Goal: Book appointment/travel/reservation

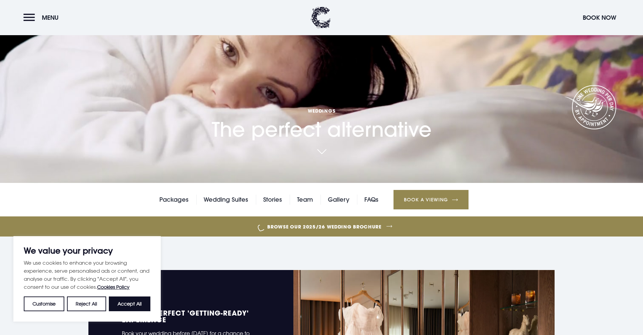
scroll to position [88, 0]
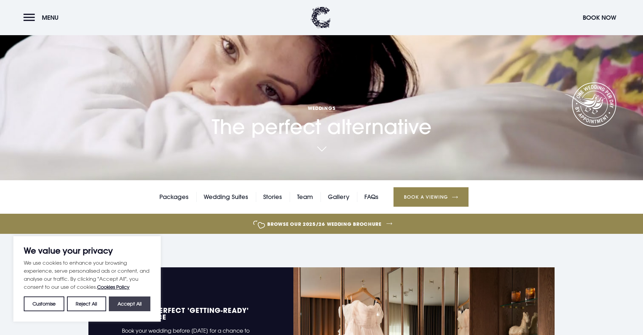
click at [140, 303] on button "Accept All" at bounding box center [130, 303] width 42 height 15
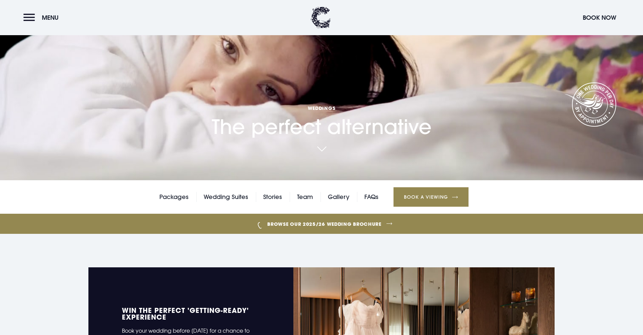
checkbox input "true"
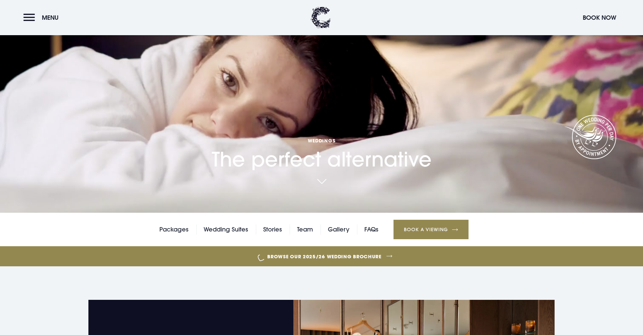
scroll to position [53, 0]
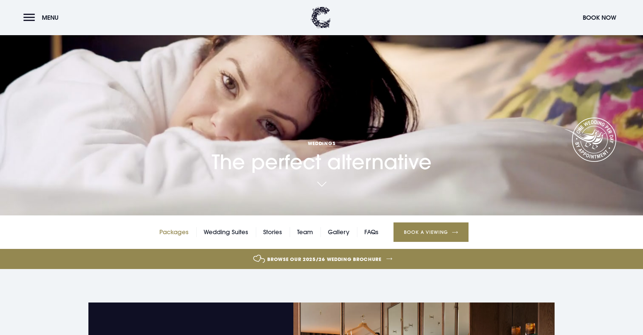
click at [180, 232] on link "Packages" at bounding box center [173, 232] width 29 height 10
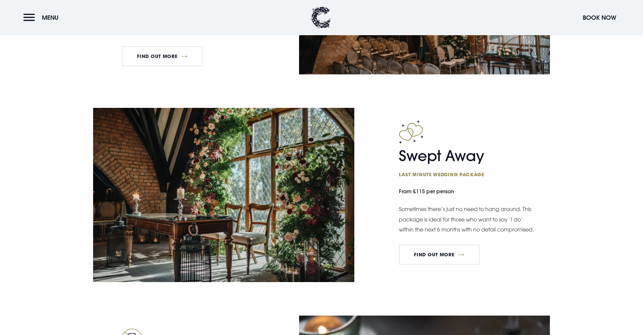
scroll to position [1007, 0]
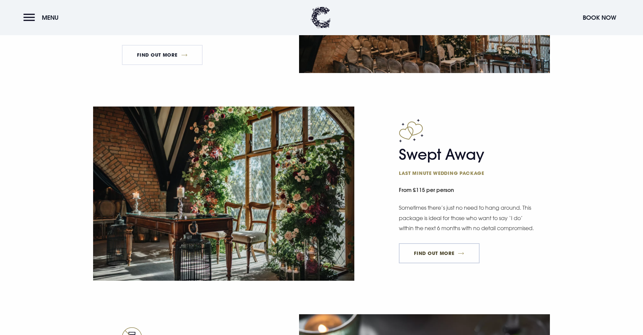
click at [424, 256] on link "FIND OUT MORE" at bounding box center [439, 253] width 81 height 20
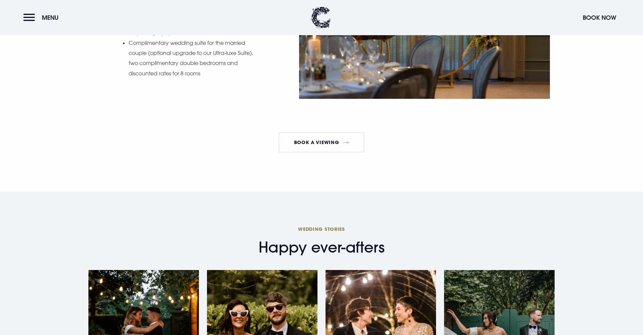
scroll to position [957, 0]
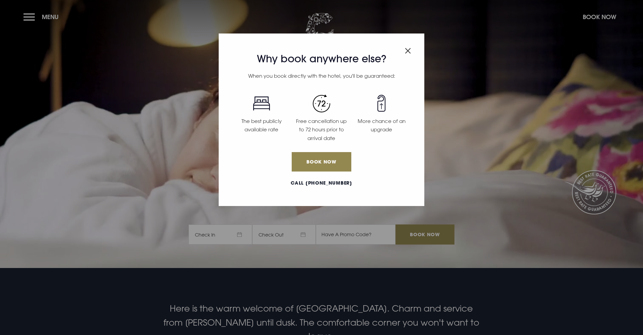
click at [411, 51] on div "Why book anywhere else? When you book directly with the hotel, you'll be guaran…" at bounding box center [322, 119] width 206 height 172
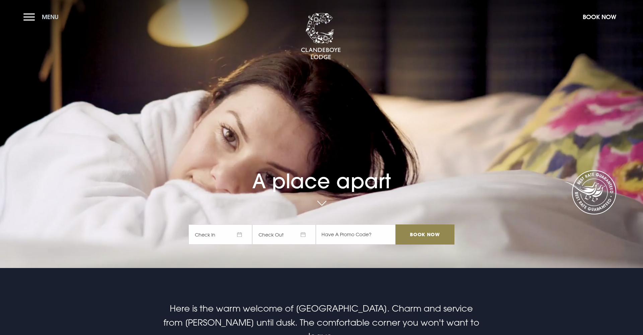
click at [26, 18] on button "Menu" at bounding box center [42, 17] width 39 height 14
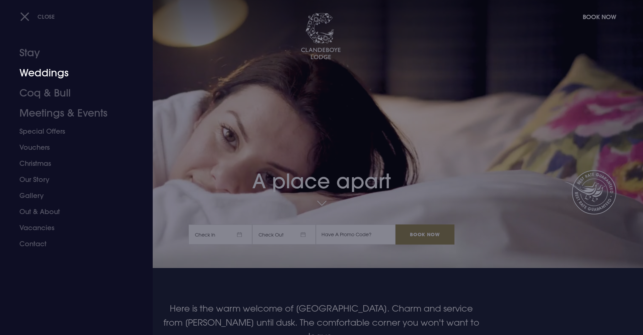
click at [53, 74] on link "Weddings" at bounding box center [72, 73] width 106 height 20
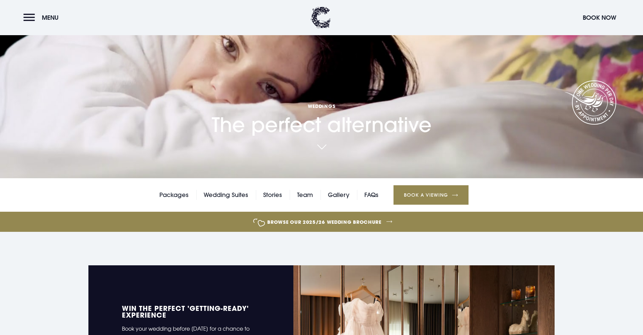
scroll to position [91, 0]
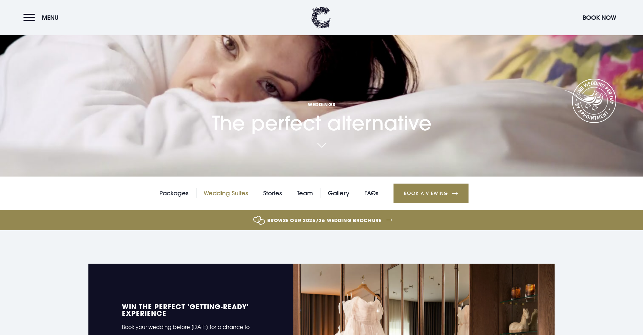
click at [242, 195] on link "Wedding Suites" at bounding box center [226, 193] width 45 height 10
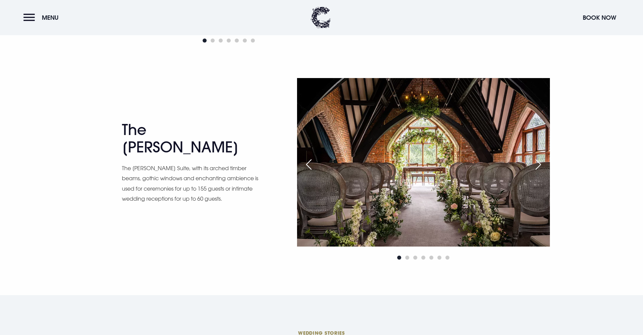
scroll to position [1129, 0]
click at [536, 169] on div "Next slide" at bounding box center [538, 164] width 17 height 15
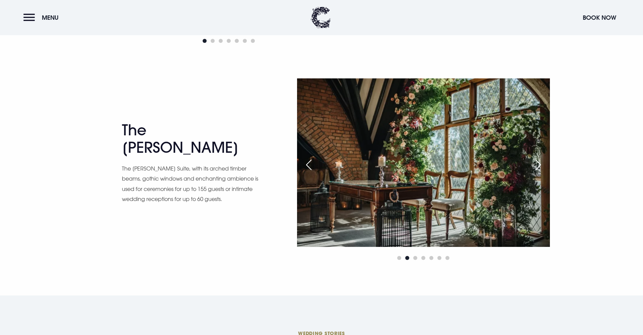
click at [536, 169] on div "Next slide" at bounding box center [538, 164] width 17 height 15
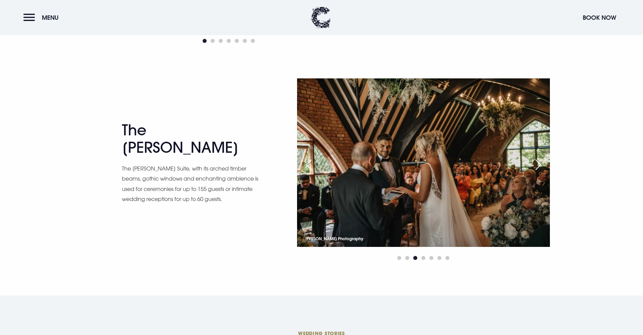
click at [536, 169] on div "Next slide" at bounding box center [538, 164] width 17 height 15
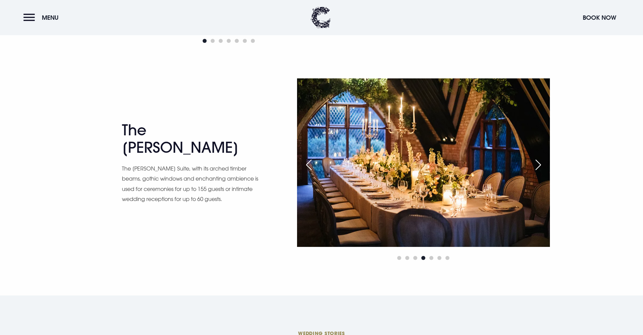
click at [536, 169] on div "Next slide" at bounding box center [538, 164] width 17 height 15
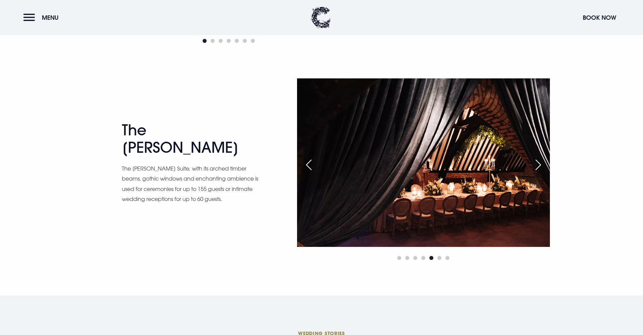
click at [536, 169] on div "Next slide" at bounding box center [538, 164] width 17 height 15
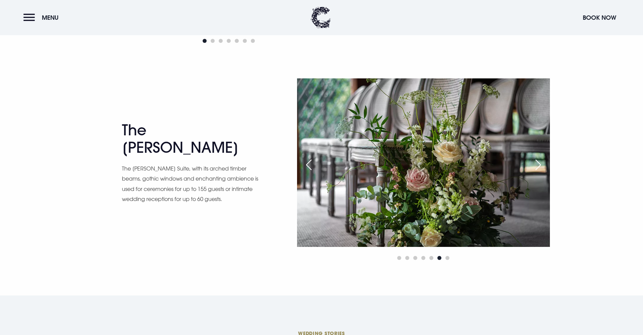
click at [536, 169] on div "Next slide" at bounding box center [538, 164] width 17 height 15
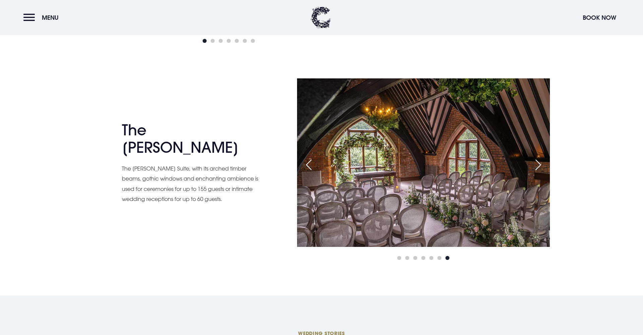
click at [539, 168] on div "Next slide" at bounding box center [538, 164] width 17 height 15
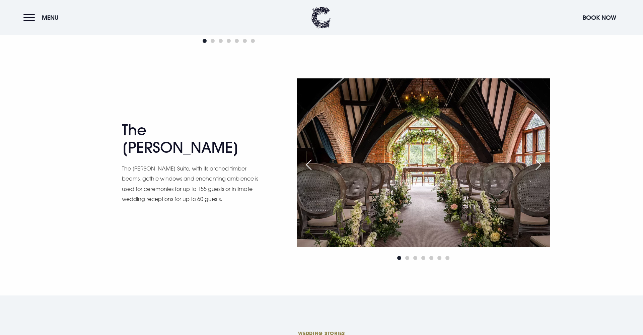
click at [539, 168] on div "Next slide" at bounding box center [538, 164] width 17 height 15
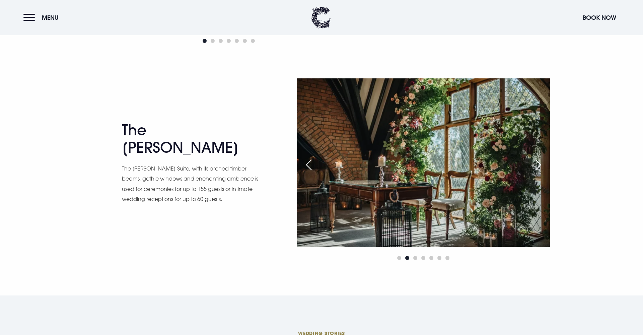
click at [539, 168] on div "Next slide" at bounding box center [538, 164] width 17 height 15
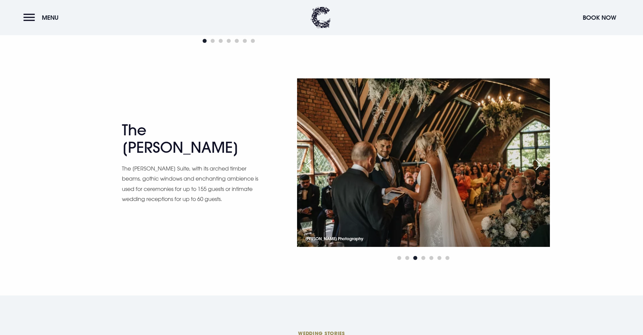
click at [539, 168] on div "Next slide" at bounding box center [538, 164] width 17 height 15
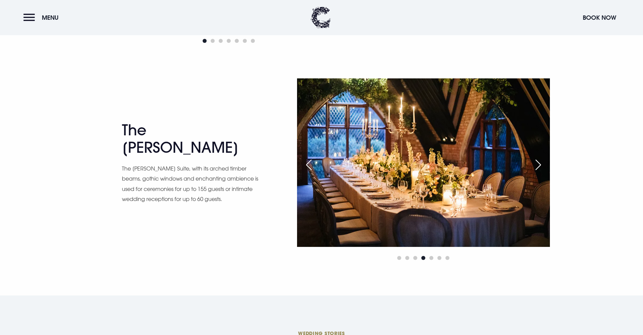
click at [539, 168] on div "Next slide" at bounding box center [538, 164] width 17 height 15
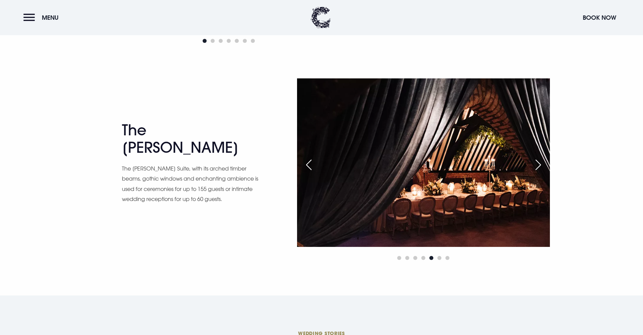
click at [539, 168] on div "Next slide" at bounding box center [538, 164] width 17 height 15
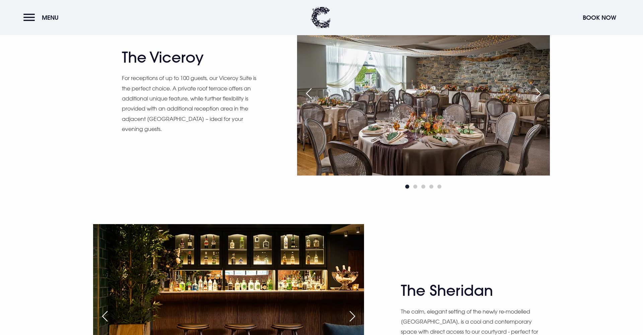
scroll to position [754, 0]
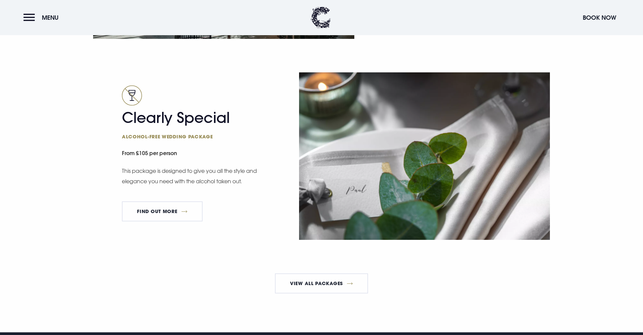
scroll to position [1264, 0]
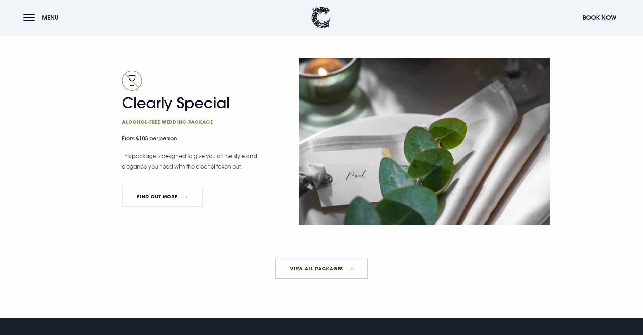
click at [305, 267] on link "View All Packages" at bounding box center [321, 268] width 93 height 20
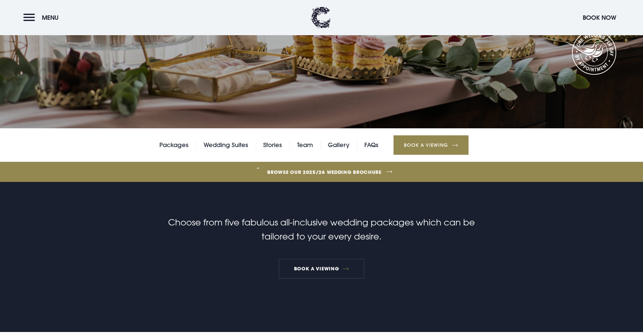
scroll to position [144, 0]
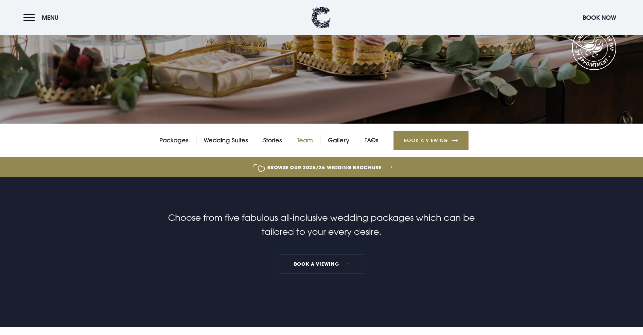
click at [300, 141] on link "Team" at bounding box center [305, 140] width 16 height 10
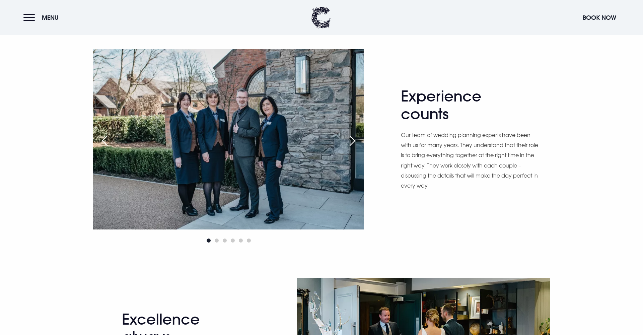
scroll to position [449, 0]
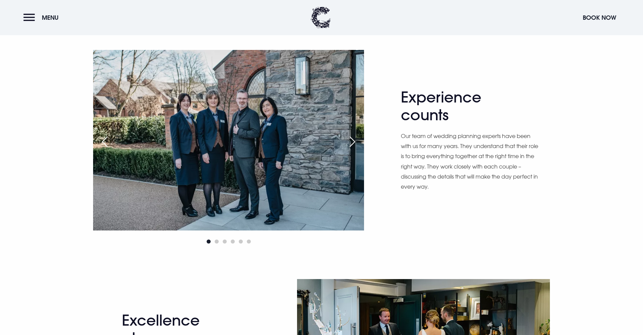
click at [355, 144] on div "Next slide" at bounding box center [352, 141] width 17 height 15
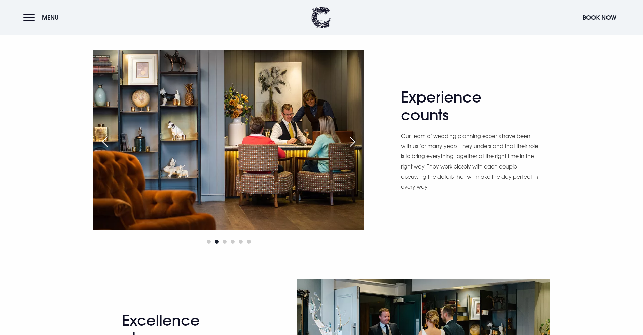
click at [355, 144] on div "Next slide" at bounding box center [352, 141] width 17 height 15
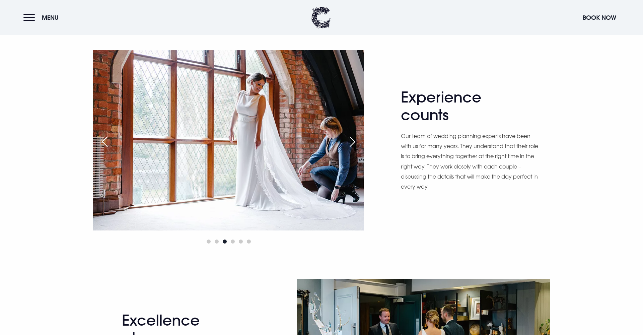
click at [352, 143] on div "Next slide" at bounding box center [352, 141] width 17 height 15
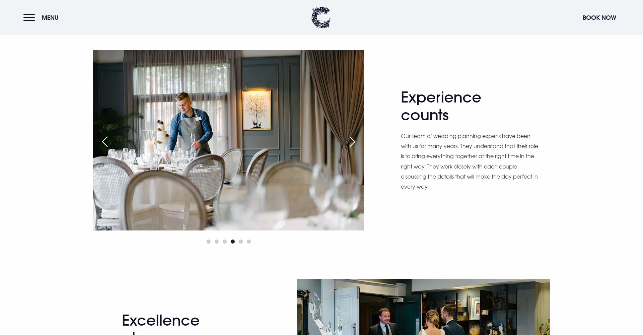
click at [352, 143] on div "Next slide" at bounding box center [352, 141] width 17 height 15
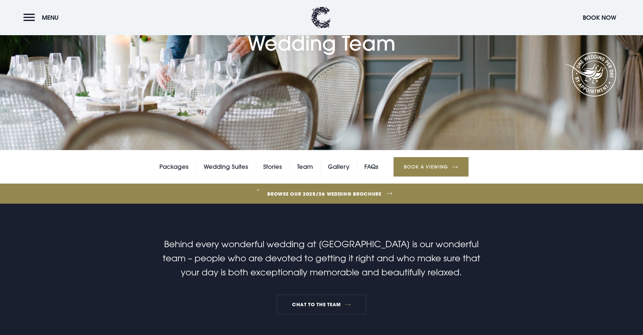
scroll to position [117, 0]
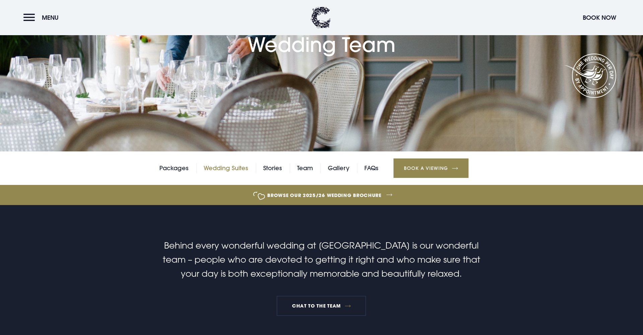
click at [226, 168] on link "Wedding Suites" at bounding box center [226, 168] width 45 height 10
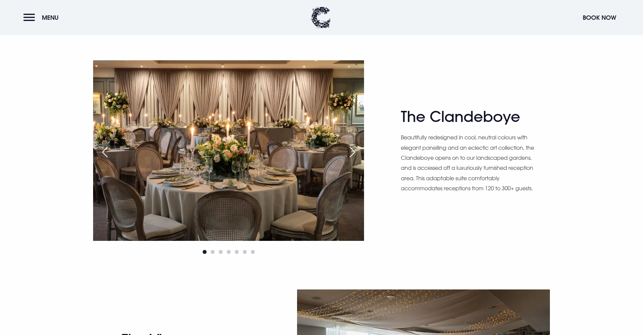
scroll to position [473, 0]
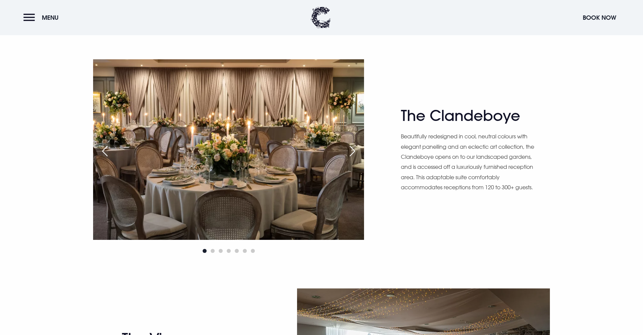
click at [352, 151] on div "Next slide" at bounding box center [352, 151] width 17 height 15
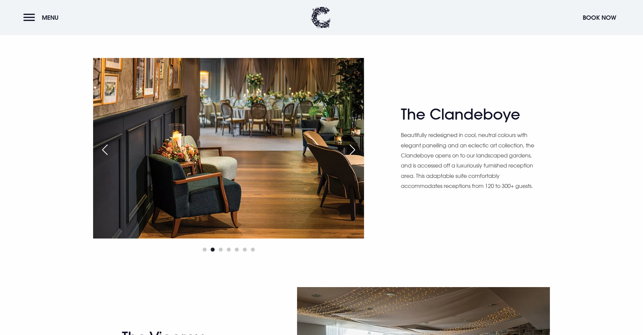
scroll to position [476, 0]
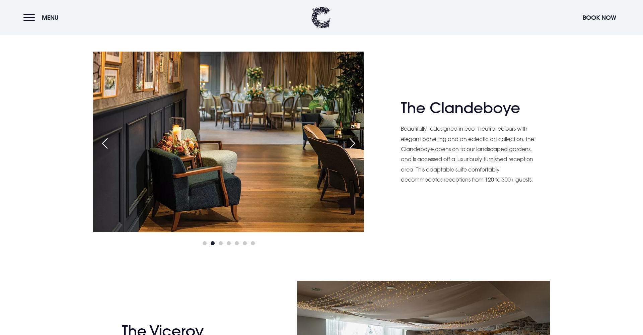
click at [352, 151] on div "Alexandra Barfoot Photography Alexandra Barfoot Photography" at bounding box center [228, 150] width 271 height 196
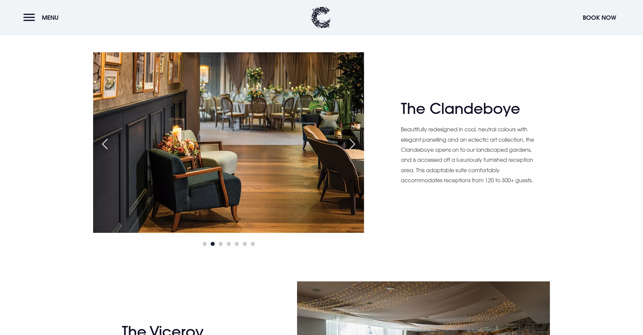
click at [352, 145] on div "Next slide" at bounding box center [352, 144] width 17 height 15
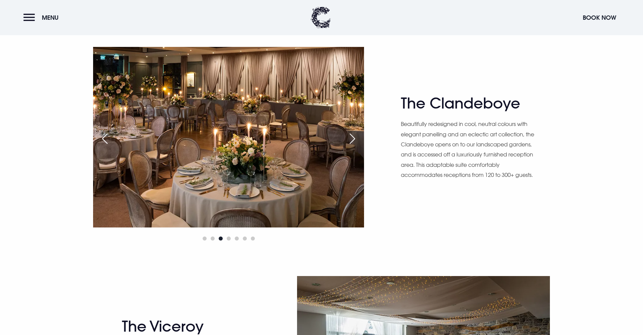
click at [352, 145] on div "Next slide" at bounding box center [352, 138] width 17 height 15
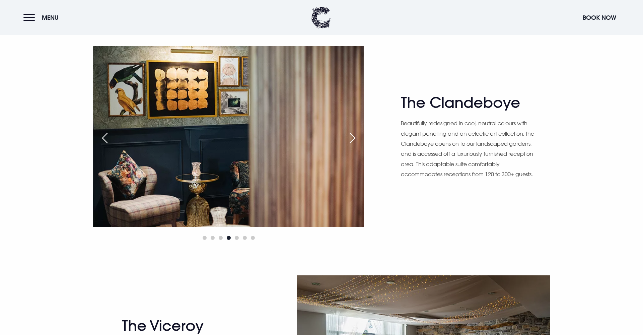
click at [354, 140] on div "Next slide" at bounding box center [352, 138] width 17 height 15
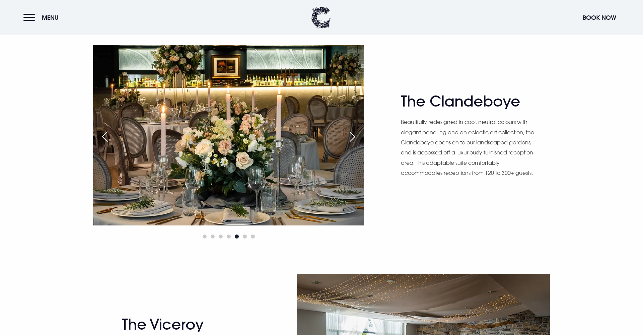
click at [353, 135] on div "Next slide" at bounding box center [352, 136] width 17 height 15
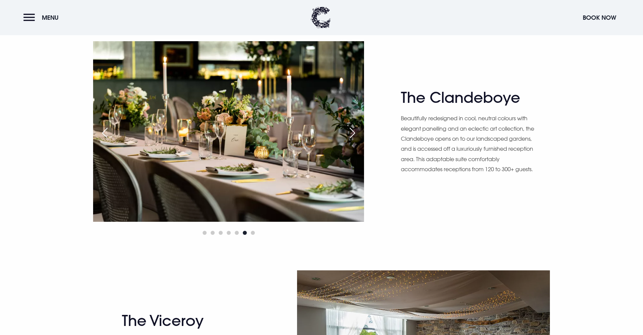
click at [353, 135] on div "Next slide" at bounding box center [352, 133] width 17 height 15
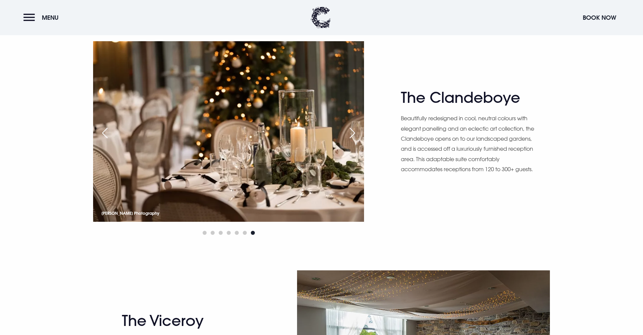
click at [353, 135] on div "Next slide" at bounding box center [352, 133] width 17 height 15
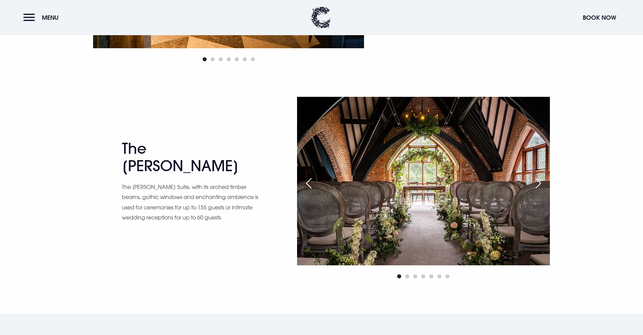
scroll to position [1112, 0]
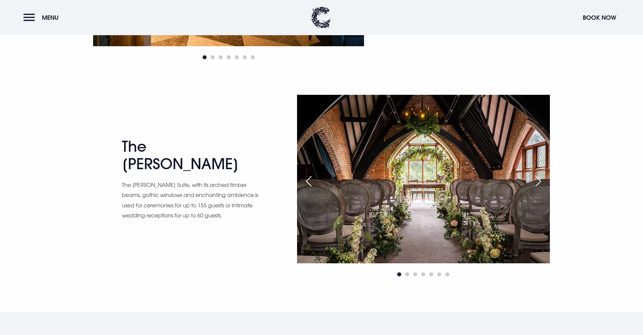
click at [541, 181] on div "Next slide" at bounding box center [538, 181] width 17 height 15
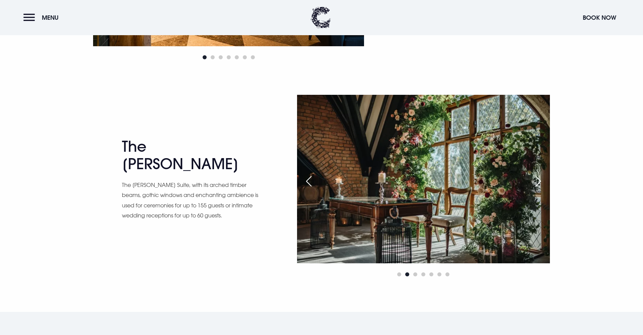
click at [541, 181] on div "Next slide" at bounding box center [538, 181] width 17 height 15
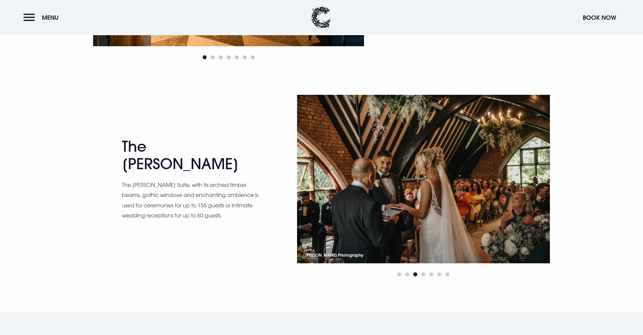
click at [541, 181] on div "Next slide" at bounding box center [538, 181] width 17 height 15
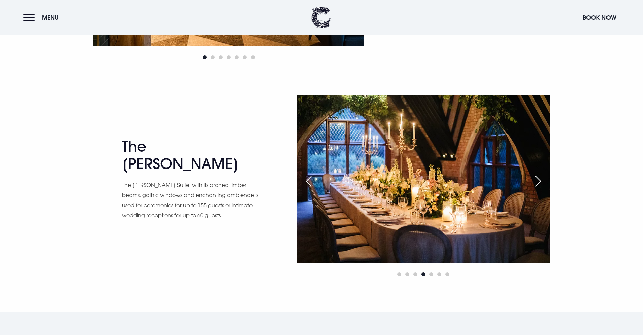
click at [541, 181] on div "Next slide" at bounding box center [538, 181] width 17 height 15
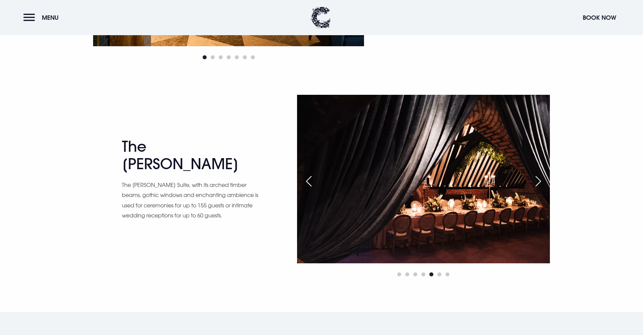
click at [541, 181] on div "Next slide" at bounding box center [538, 181] width 17 height 15
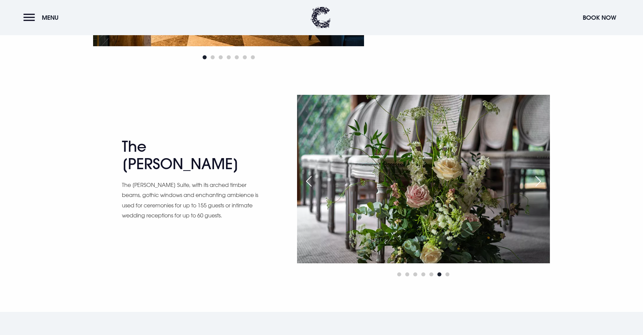
click at [541, 181] on div "Next slide" at bounding box center [538, 181] width 17 height 15
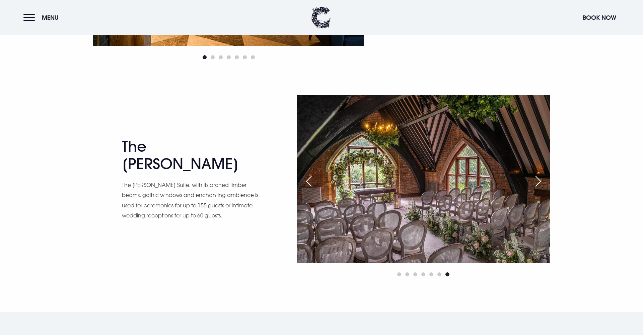
click at [541, 181] on div "Next slide" at bounding box center [538, 181] width 17 height 15
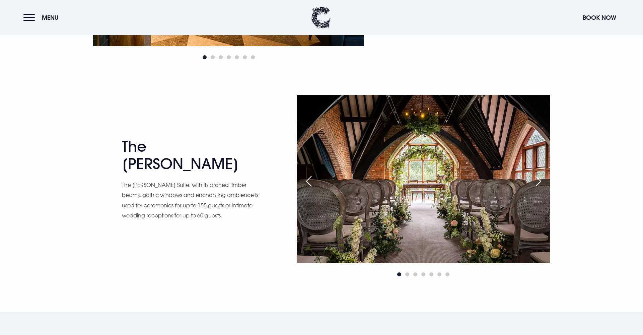
click at [541, 181] on div "Next slide" at bounding box center [538, 181] width 17 height 15
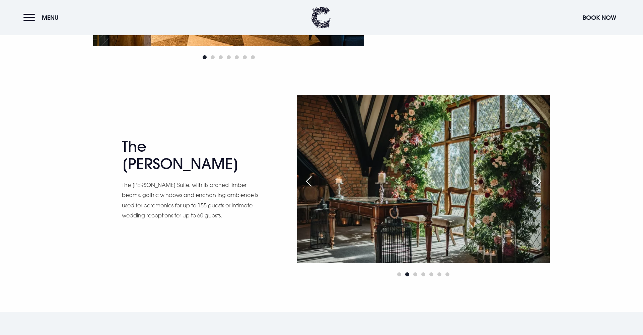
click at [541, 181] on div "Next slide" at bounding box center [538, 181] width 17 height 15
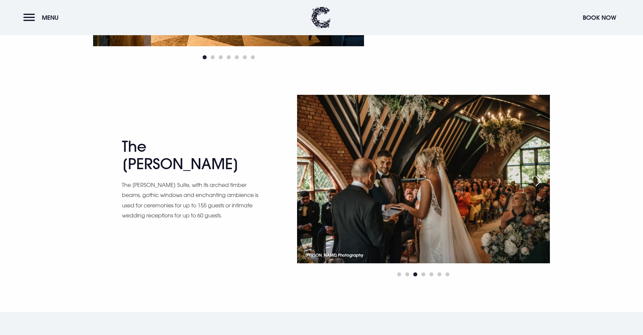
click at [541, 181] on div "Next slide" at bounding box center [538, 181] width 17 height 15
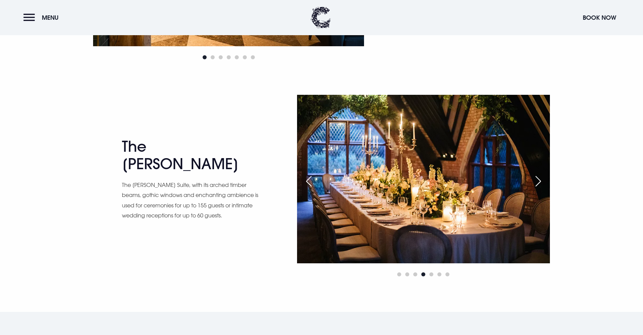
click at [541, 181] on div "Next slide" at bounding box center [538, 181] width 17 height 15
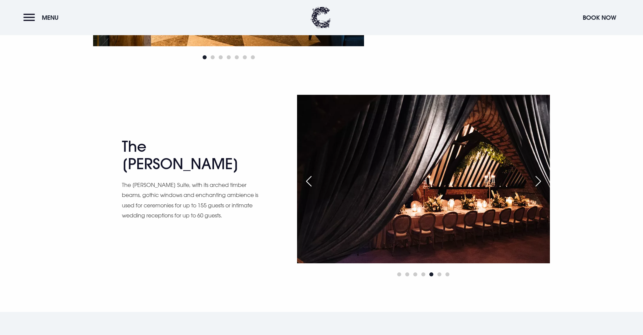
click at [541, 181] on div "Next slide" at bounding box center [538, 181] width 17 height 15
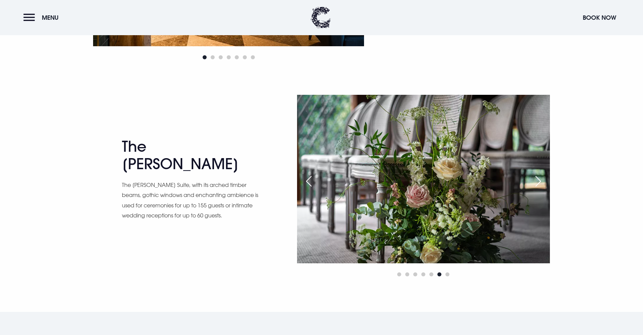
click at [541, 181] on div "Next slide" at bounding box center [538, 181] width 17 height 15
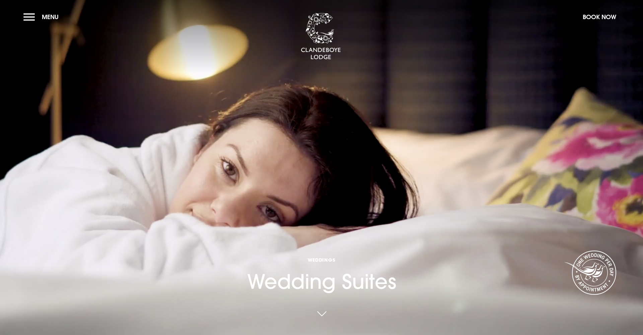
scroll to position [0, 0]
click at [24, 15] on button "Menu" at bounding box center [42, 17] width 39 height 14
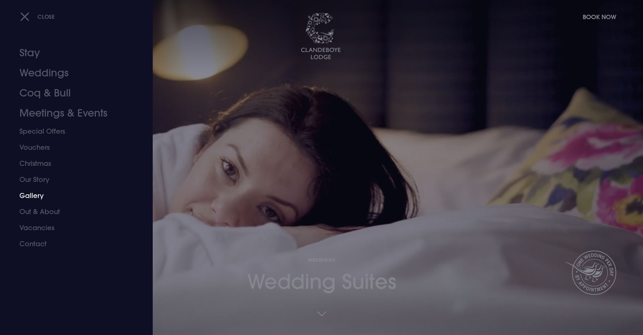
click at [40, 195] on link "Gallery" at bounding box center [72, 195] width 106 height 16
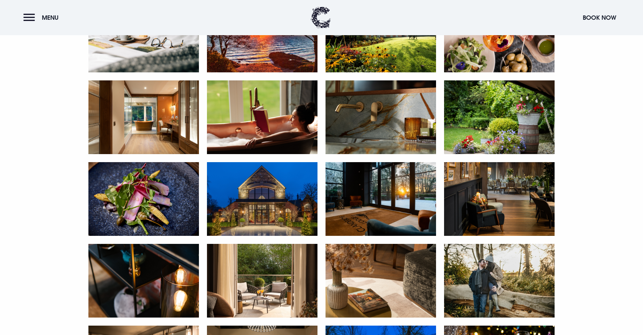
scroll to position [723, 0]
